Goal: Task Accomplishment & Management: Use online tool/utility

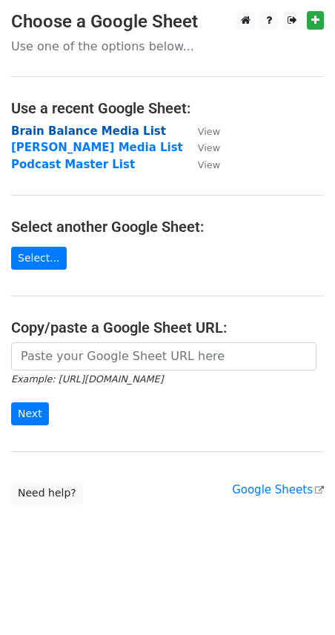
click at [58, 136] on strong "Brain Balance Media List" at bounding box center [88, 130] width 155 height 13
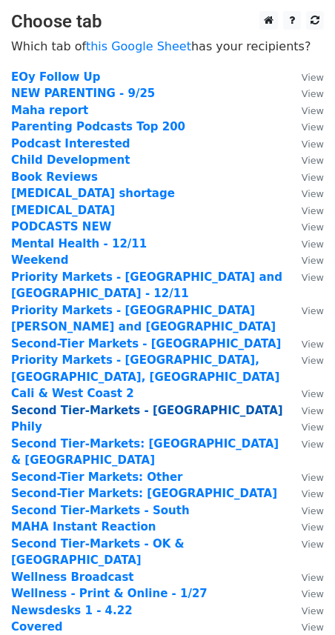
scroll to position [347, 0]
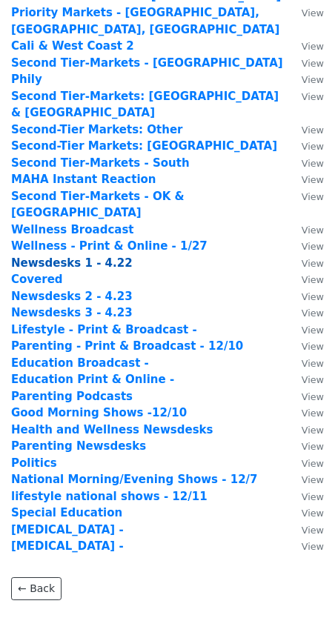
click at [83, 256] on strong "Newsdesks 1 - 4.22" at bounding box center [71, 262] width 121 height 13
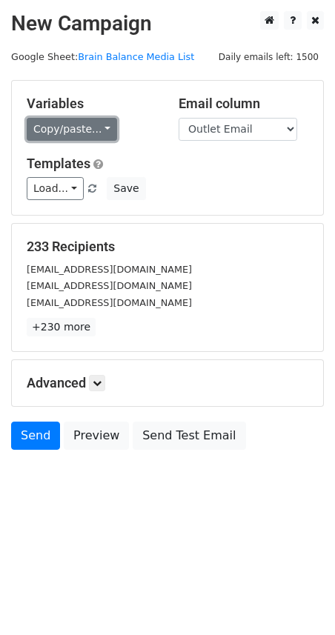
click at [56, 133] on link "Copy/paste..." at bounding box center [72, 129] width 90 height 23
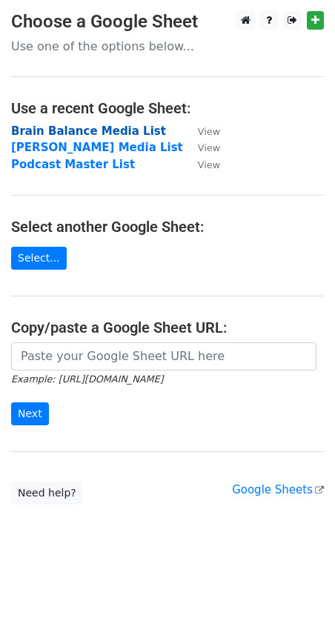
click at [51, 131] on strong "Brain Balance Media List" at bounding box center [88, 130] width 155 height 13
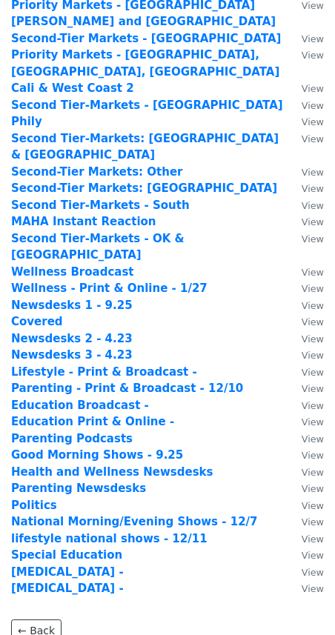
scroll to position [347, 0]
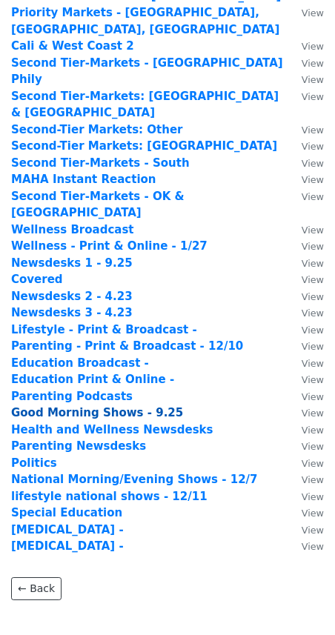
click at [93, 406] on strong "Good Morning Shows - 9.25" at bounding box center [97, 412] width 172 height 13
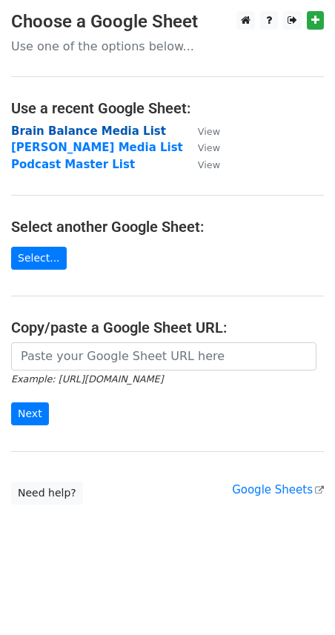
click at [46, 133] on strong "Brain Balance Media List" at bounding box center [88, 130] width 155 height 13
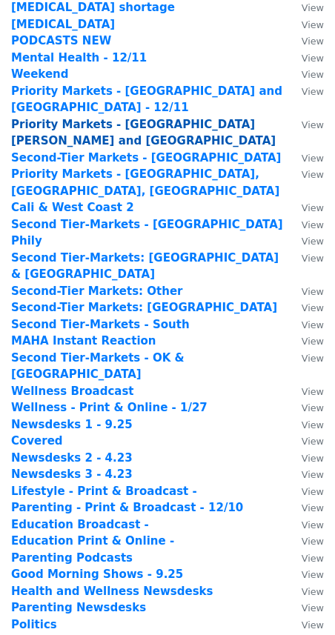
scroll to position [238, 0]
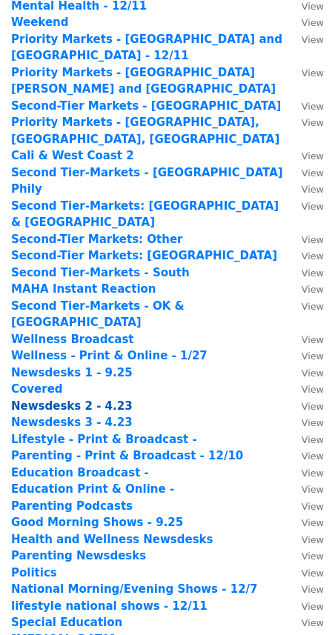
click at [55, 399] on strong "Newsdesks 2 - 4.23" at bounding box center [71, 405] width 121 height 13
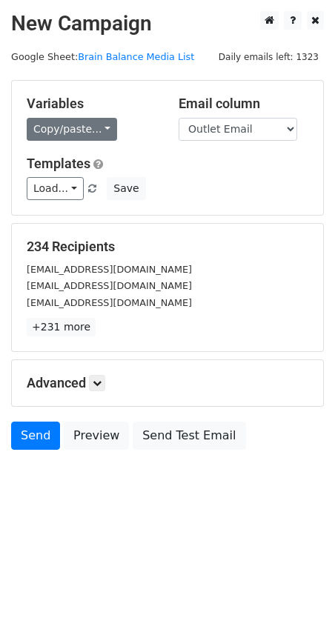
click at [52, 128] on link "Copy/paste..." at bounding box center [72, 129] width 90 height 23
